Goal: Find specific page/section: Find specific page/section

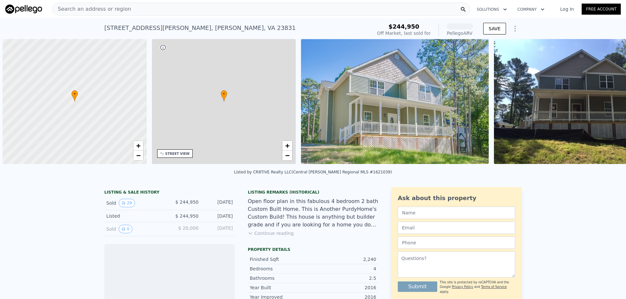
scroll to position [0, 3]
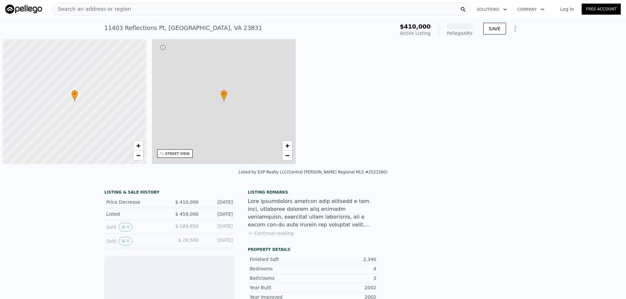
scroll to position [0, 3]
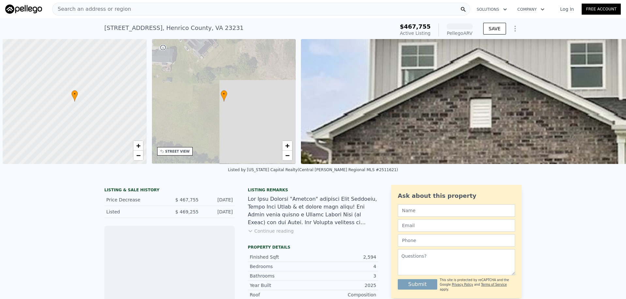
scroll to position [0, 3]
